Goal: Information Seeking & Learning: Learn about a topic

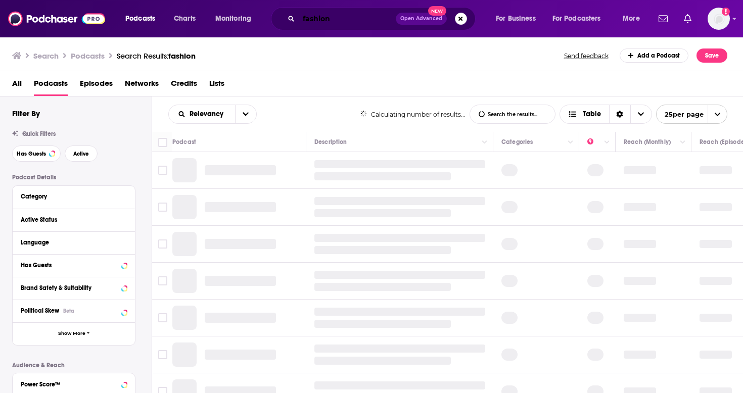
click at [338, 19] on input "fashion" at bounding box center [347, 19] width 97 height 16
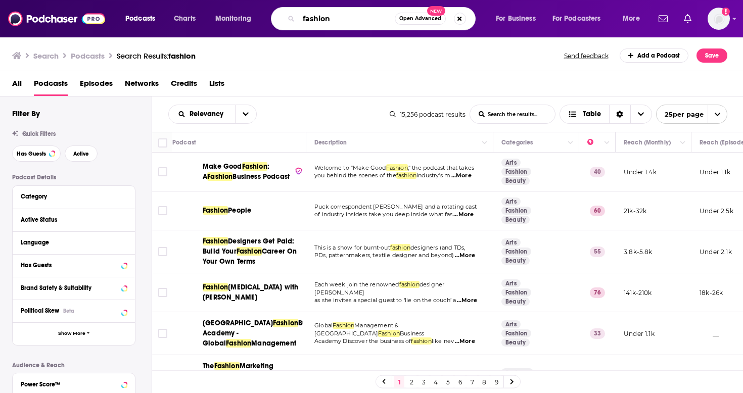
drag, startPoint x: 338, startPoint y: 19, endPoint x: 299, endPoint y: 16, distance: 39.0
click at [299, 16] on input "fashion" at bounding box center [347, 19] width 96 height 16
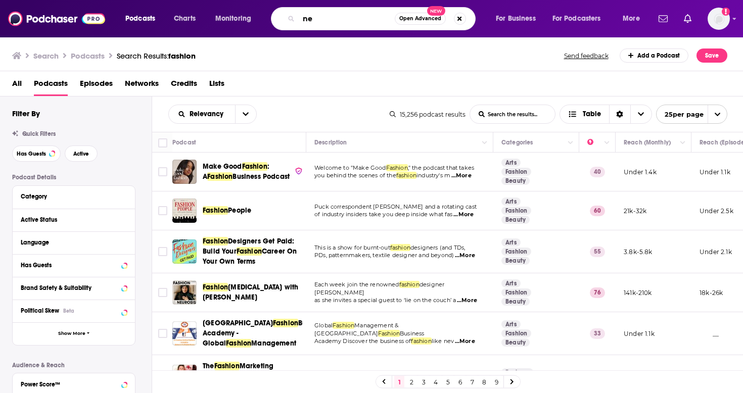
type input "n"
type input "behind her empire"
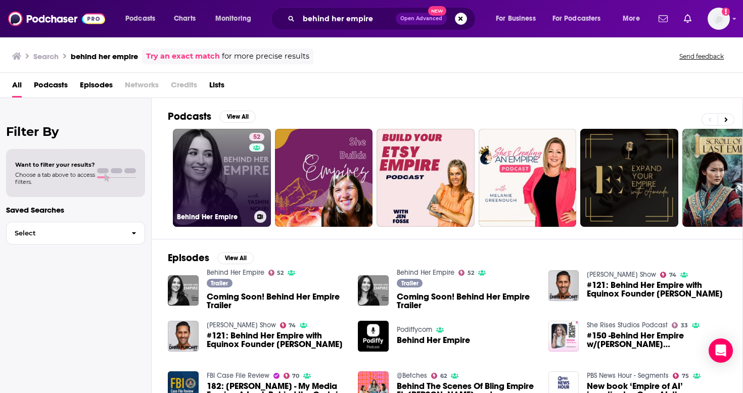
click at [228, 172] on link "52 Behind Her Empire" at bounding box center [222, 178] width 98 height 98
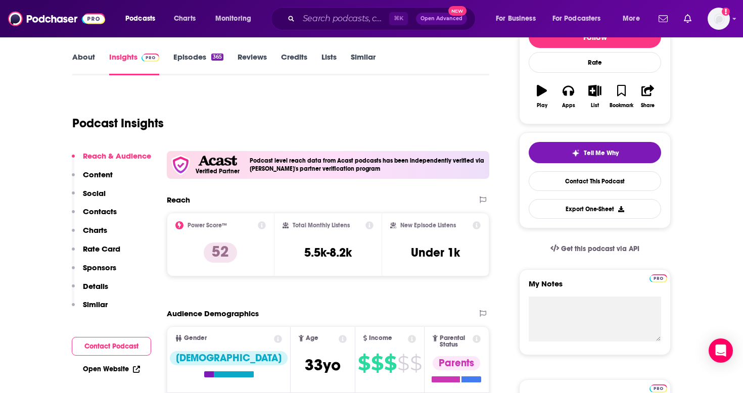
scroll to position [170, 0]
